Goal: Find specific page/section: Find specific page/section

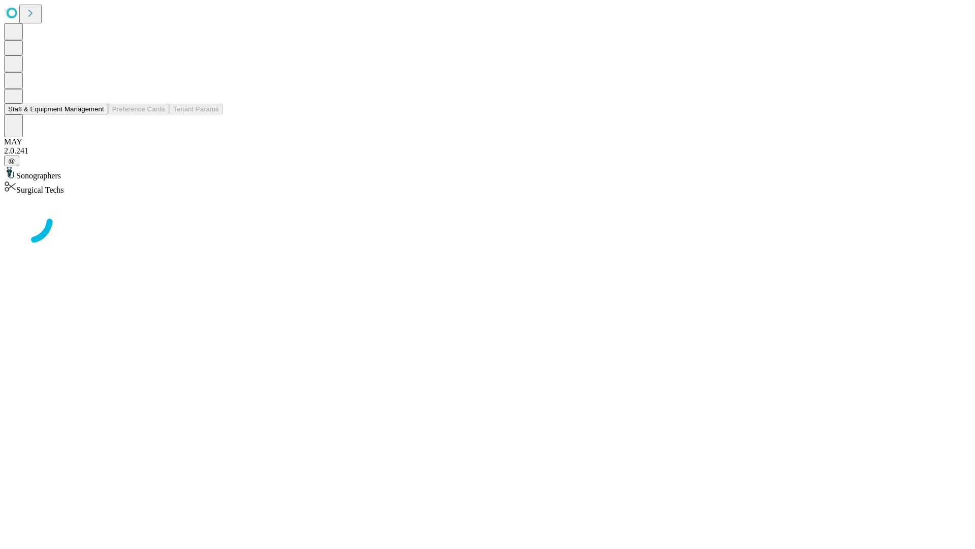
click at [97, 114] on button "Staff & Equipment Management" at bounding box center [56, 109] width 104 height 11
